Goal: Navigation & Orientation: Go to known website

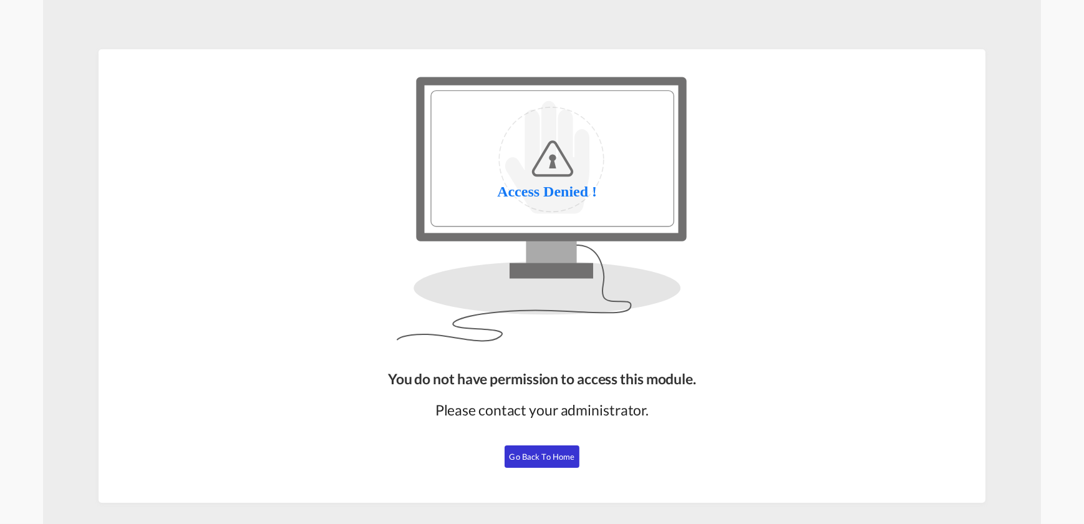
click at [553, 445] on button "Go Back to Home" at bounding box center [541, 456] width 75 height 22
click at [518, 458] on span "Go Back to Home" at bounding box center [541, 456] width 65 height 10
